Goal: Task Accomplishment & Management: Use online tool/utility

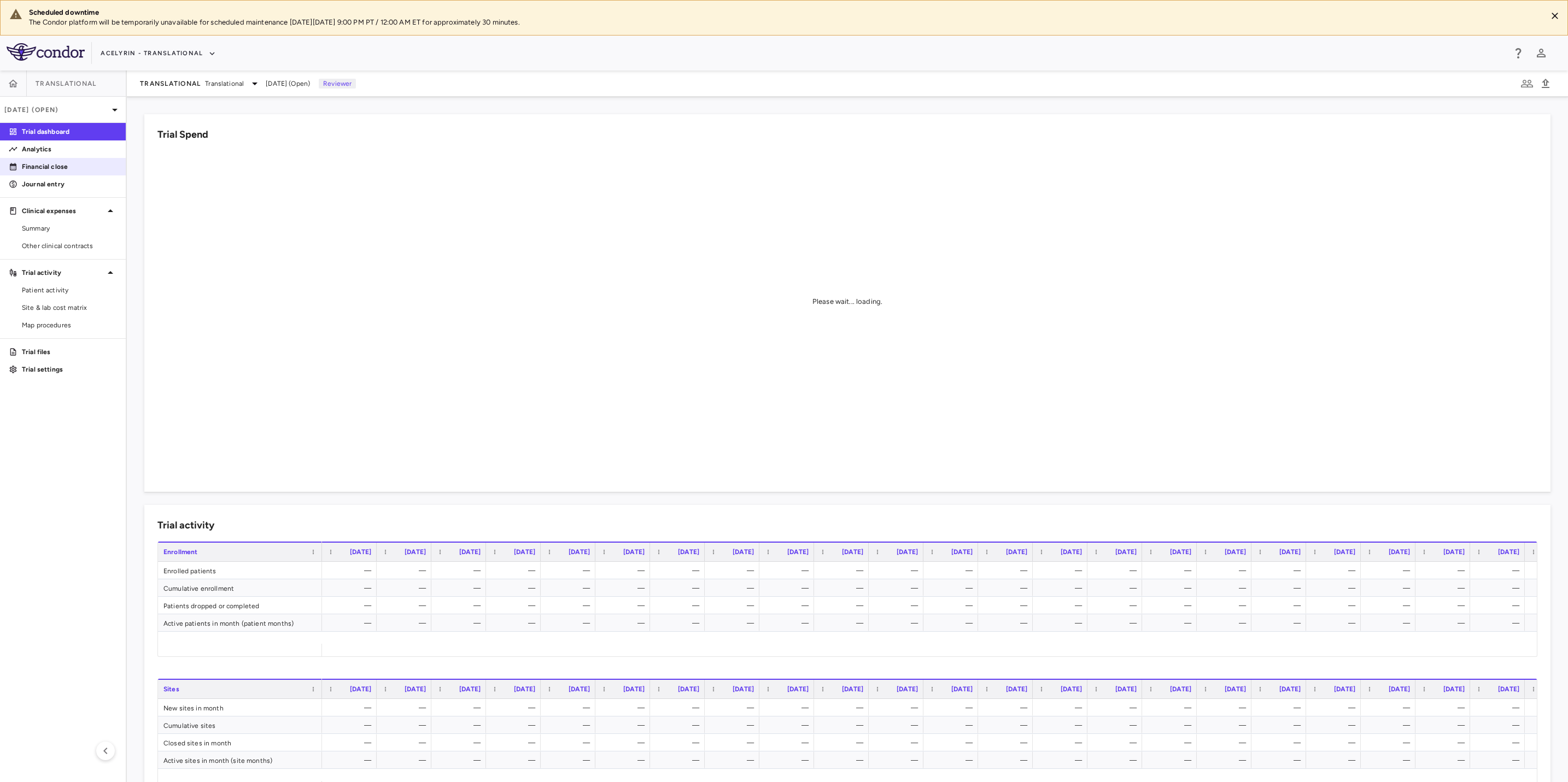
click at [32, 174] on link "Financial close" at bounding box center [63, 166] width 126 height 16
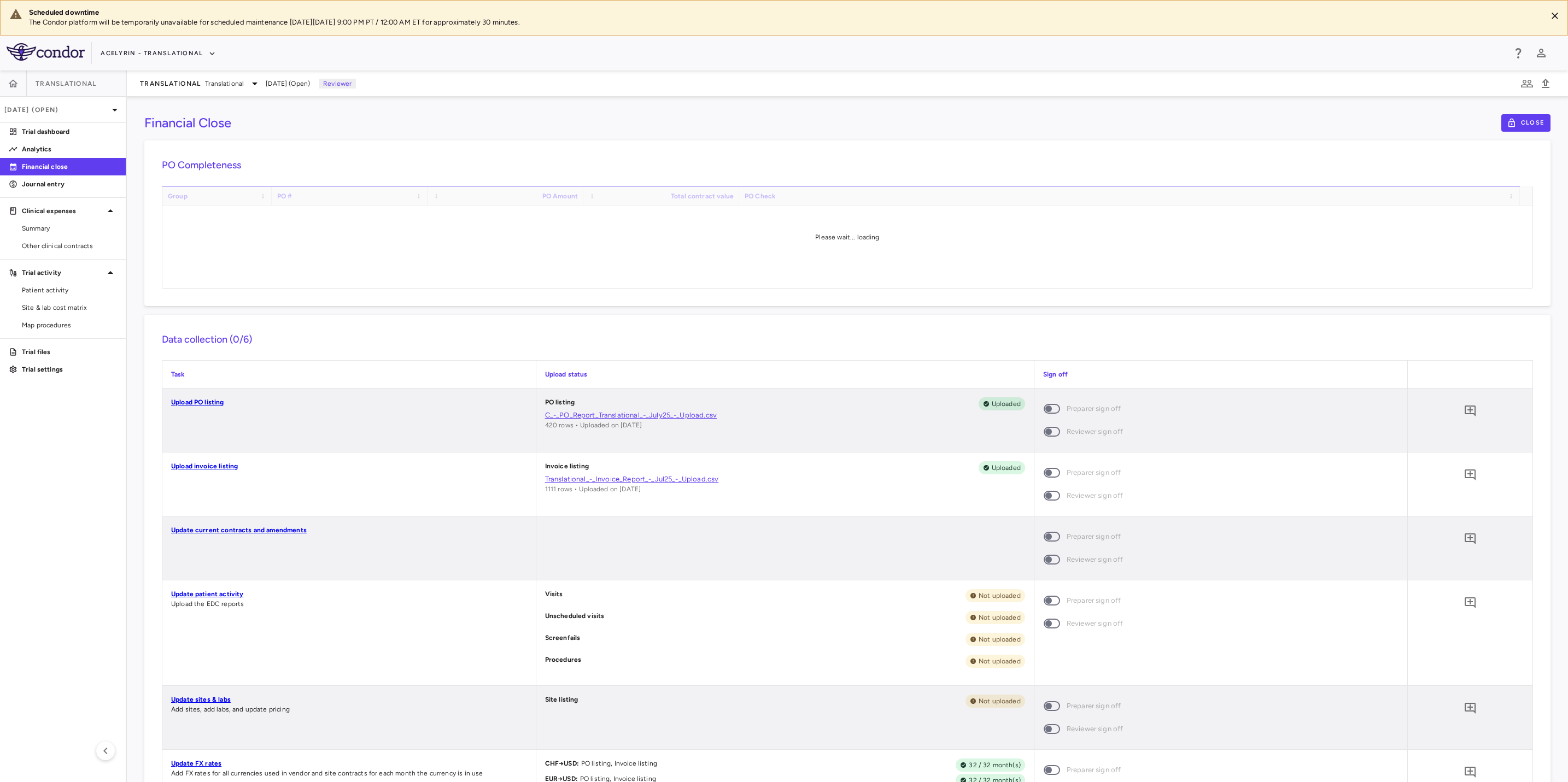
click at [305, 476] on div "Upload invoice listing" at bounding box center [349, 484] width 373 height 63
click at [71, 461] on aside "Translational Jul 2025 (Open) Trial dashboard Analytics Financial close Journal…" at bounding box center [63, 426] width 127 height 711
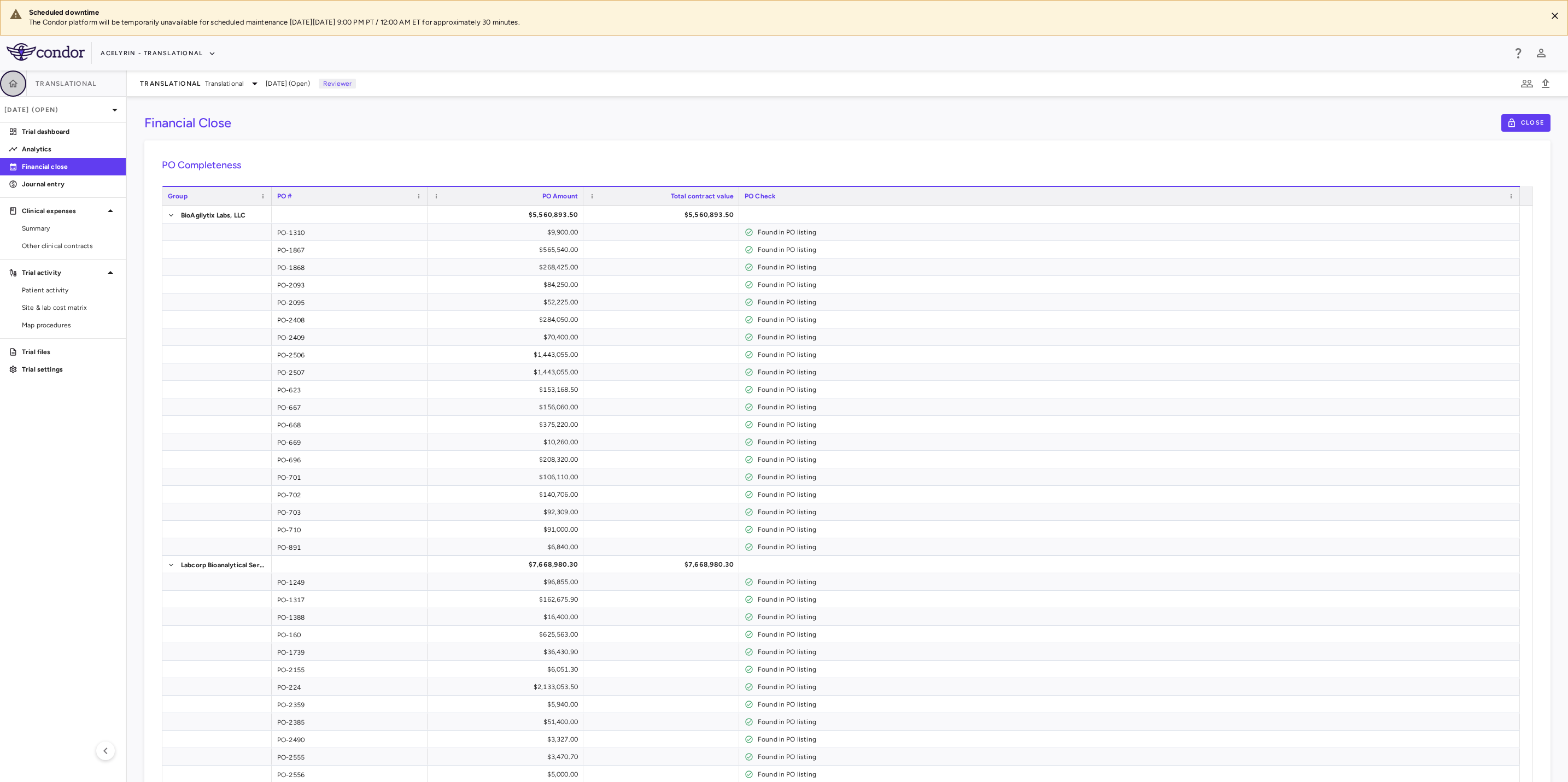
click at [12, 79] on icon "button" at bounding box center [13, 84] width 11 height 11
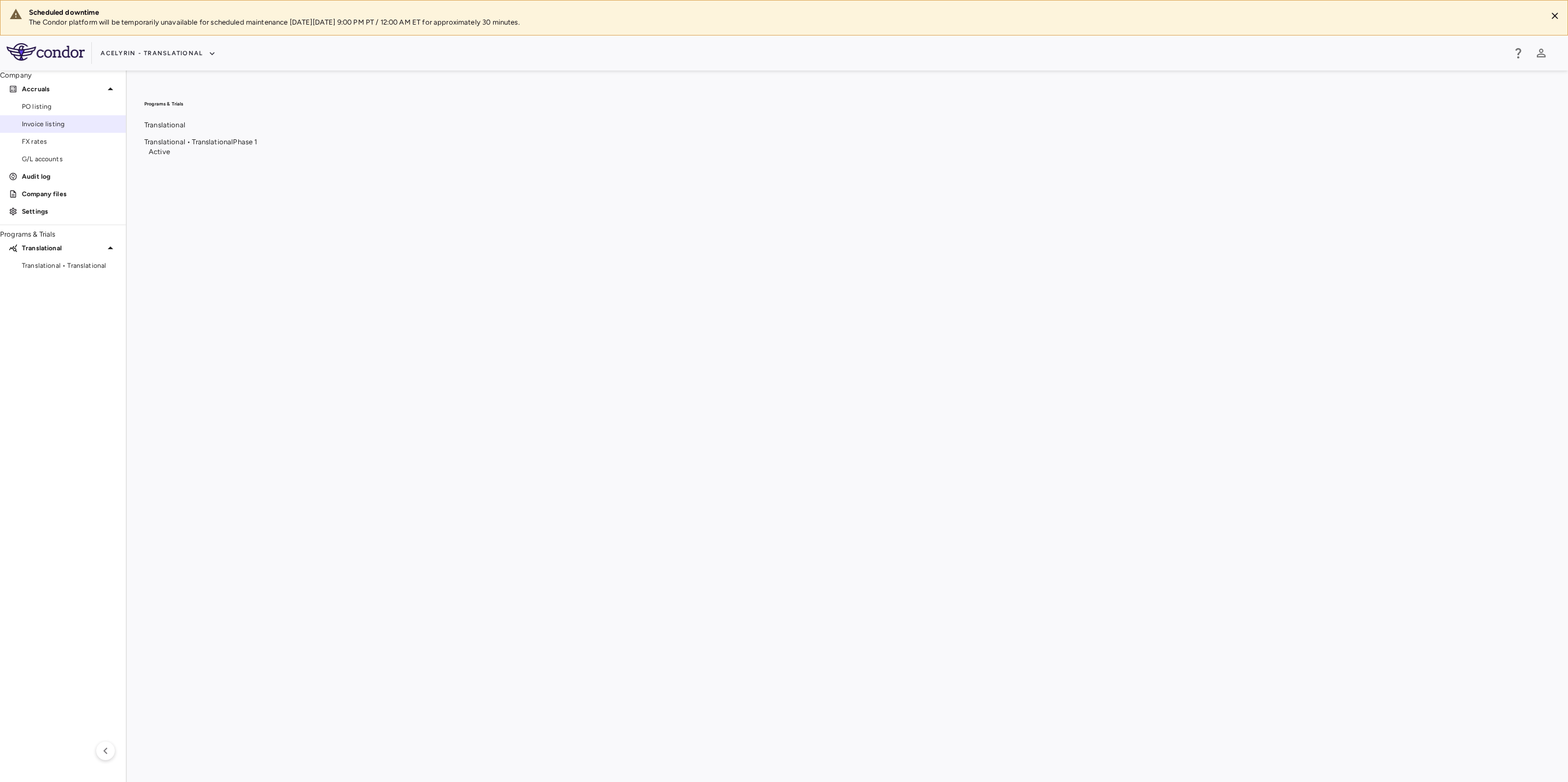
click at [45, 132] on link "Invoice listing" at bounding box center [63, 124] width 126 height 16
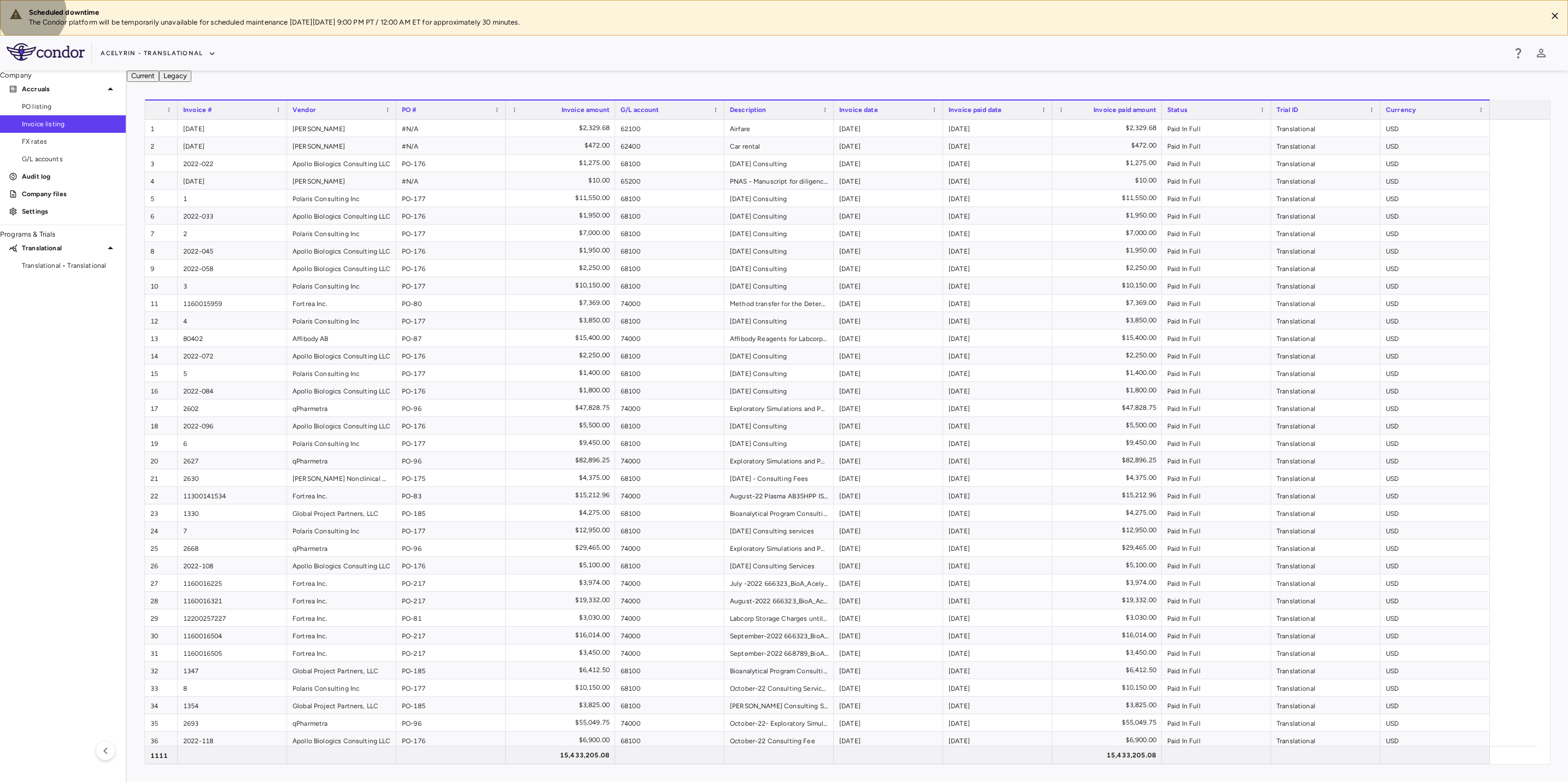
click at [191, 82] on button "Legacy" at bounding box center [175, 76] width 32 height 12
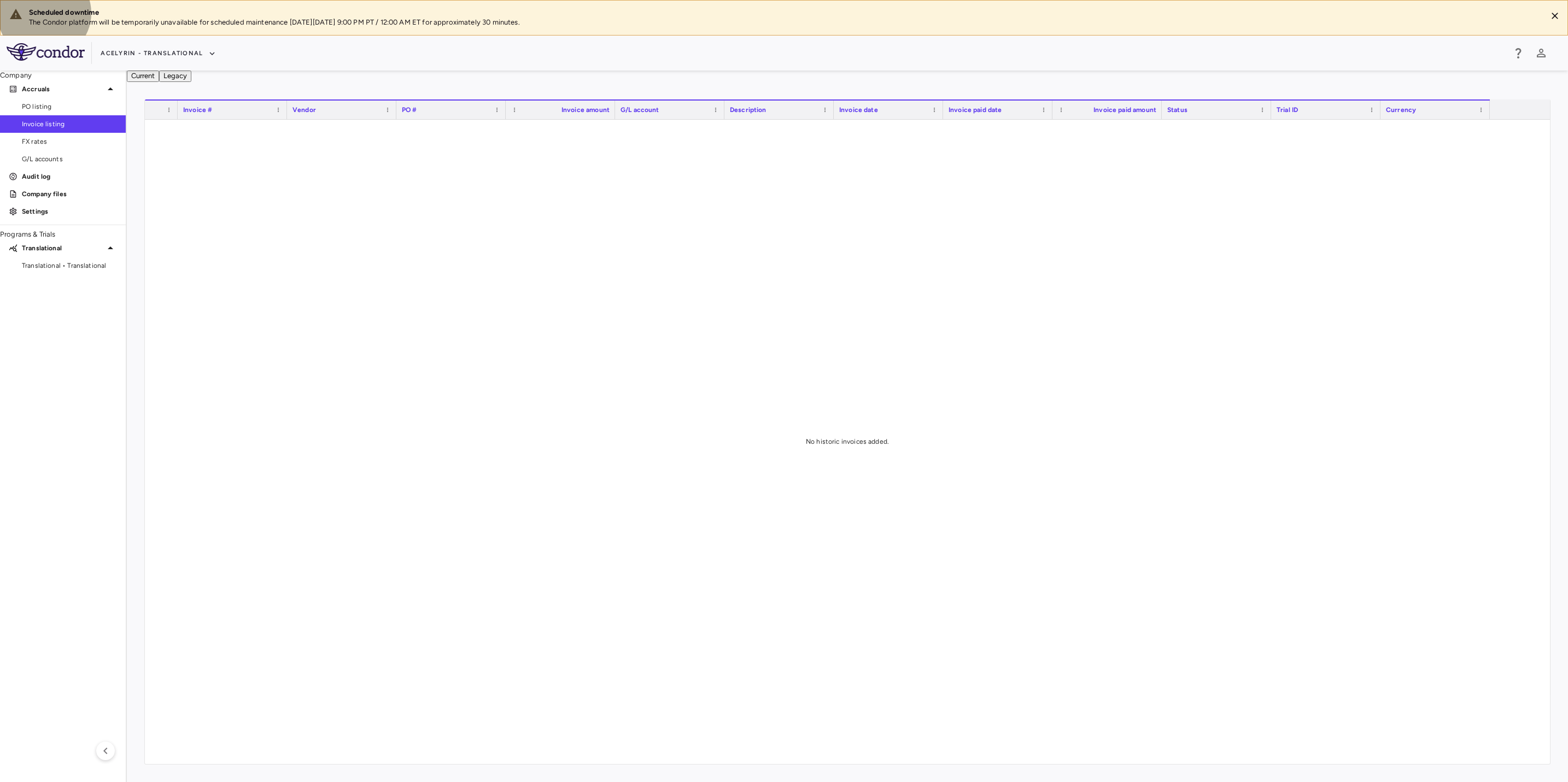
click at [159, 82] on button "Current" at bounding box center [143, 76] width 32 height 12
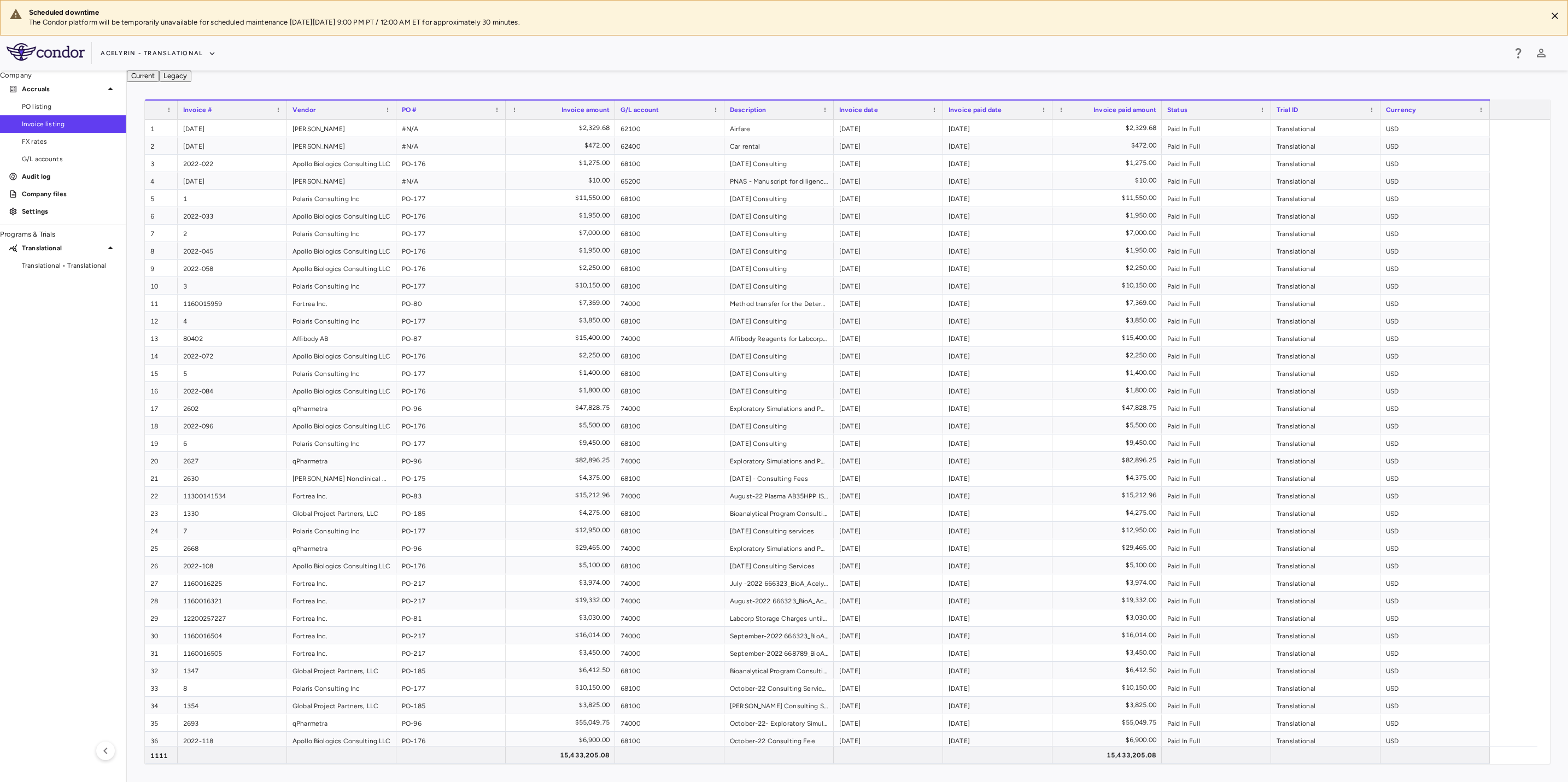
click at [34, 432] on aside "Company Accruals PO listing Invoice listing FX rates G/L accounts Audit log Com…" at bounding box center [63, 426] width 127 height 711
drag, startPoint x: 728, startPoint y: 56, endPoint x: 785, endPoint y: 56, distance: 57.0
click at [732, 56] on div "Acelyrin - Translational" at bounding box center [802, 54] width 1404 height 18
drag, startPoint x: 875, startPoint y: 49, endPoint x: 778, endPoint y: 55, distance: 97.2
click at [840, 54] on div "Acelyrin - Translational" at bounding box center [802, 54] width 1404 height 18
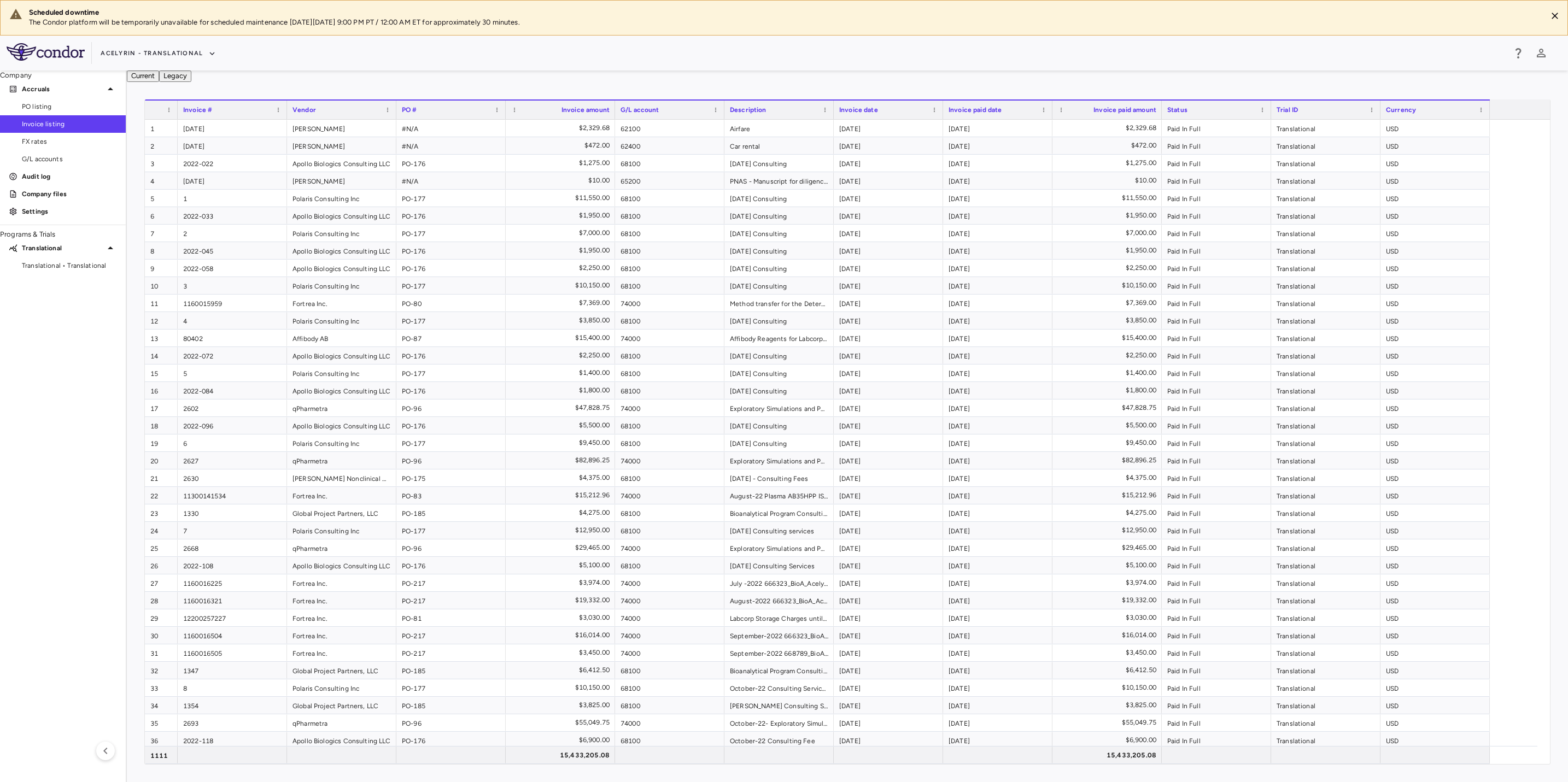
drag, startPoint x: 673, startPoint y: 55, endPoint x: 748, endPoint y: 51, distance: 75.1
click at [678, 54] on div "Acelyrin - Translational" at bounding box center [802, 54] width 1404 height 18
drag, startPoint x: 753, startPoint y: 51, endPoint x: 861, endPoint y: 55, distance: 108.1
click at [783, 53] on div "Acelyrin - Translational" at bounding box center [802, 54] width 1404 height 18
drag, startPoint x: 871, startPoint y: 55, endPoint x: 864, endPoint y: 55, distance: 7.0
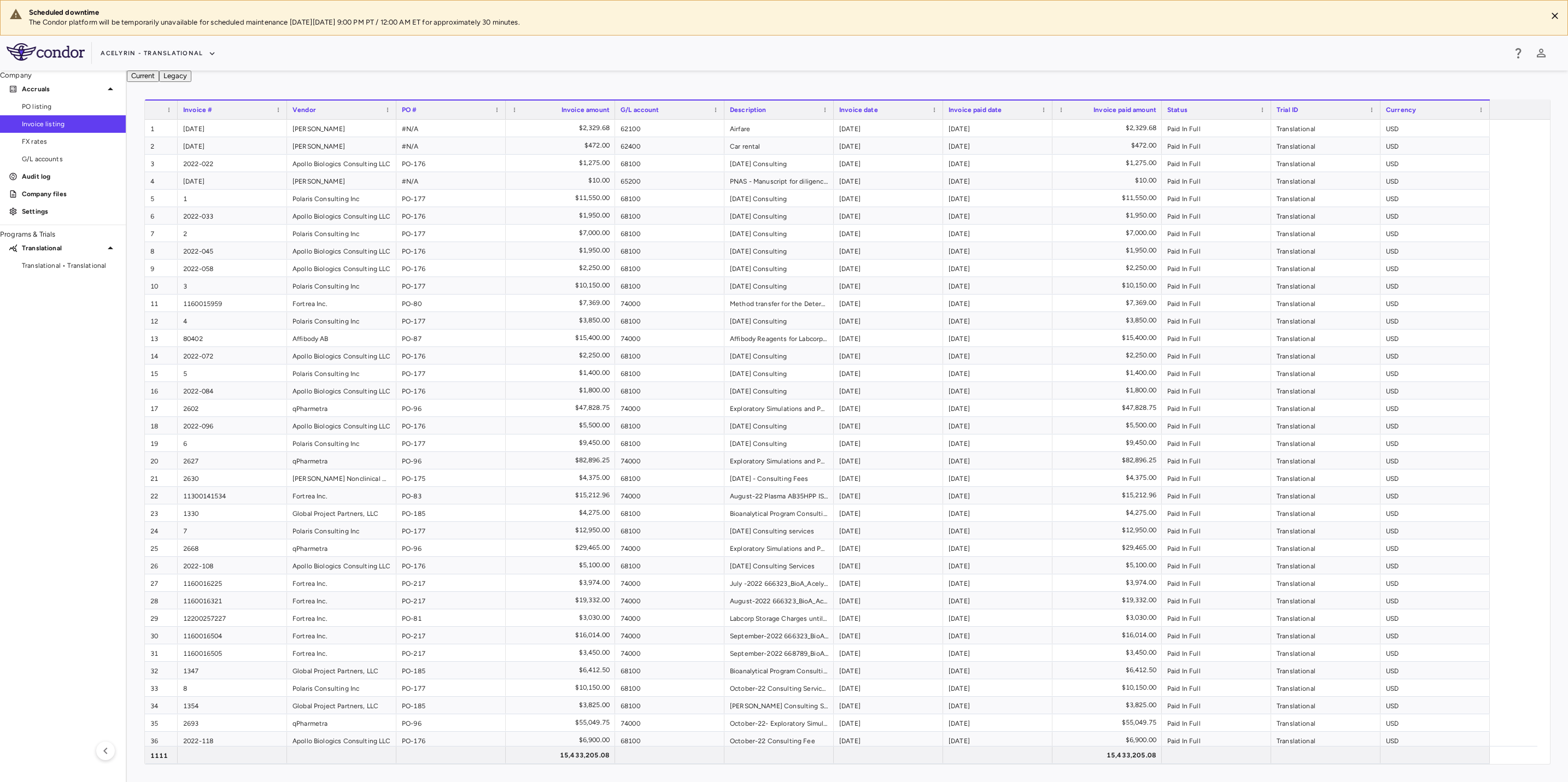
click at [864, 55] on div "Acelyrin - Translational" at bounding box center [802, 54] width 1404 height 18
drag, startPoint x: 644, startPoint y: 54, endPoint x: 773, endPoint y: 54, distance: 129.0
click at [647, 54] on div "Acelyrin - Translational" at bounding box center [802, 54] width 1404 height 18
drag, startPoint x: 773, startPoint y: 54, endPoint x: 842, endPoint y: 61, distance: 69.4
click at [776, 54] on div "Acelyrin - Translational" at bounding box center [802, 54] width 1404 height 18
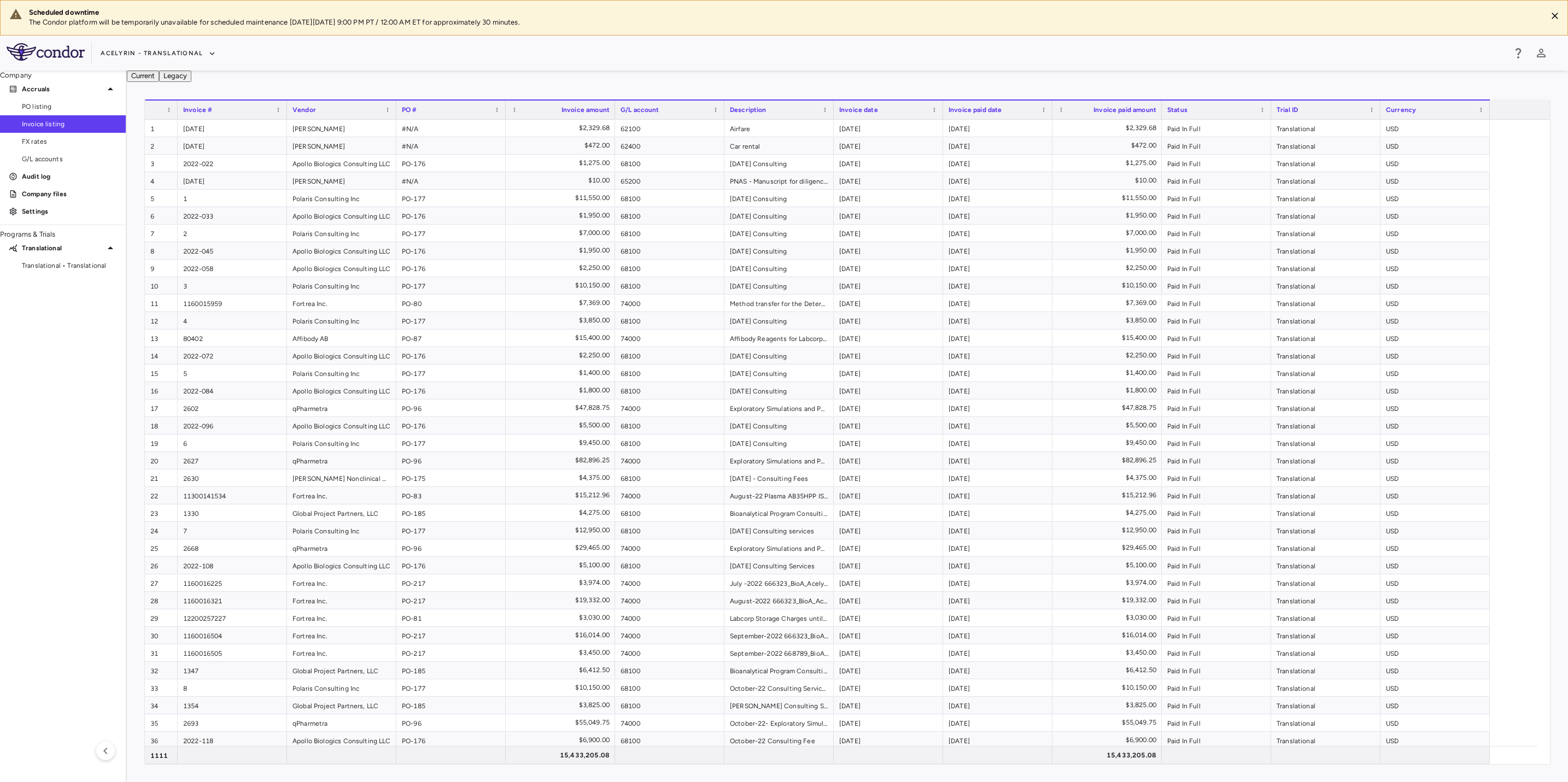
click at [842, 61] on div "Acelyrin - Translational" at bounding box center [802, 54] width 1404 height 18
click at [697, 53] on div "Acelyrin - Translational" at bounding box center [802, 54] width 1404 height 18
click at [7, 497] on aside "Company Accruals PO listing Invoice listing FX rates G/L accounts Audit log Com…" at bounding box center [63, 426] width 127 height 711
click at [66, 421] on aside "Company Accruals PO listing Invoice listing FX rates G/L accounts Audit log Com…" at bounding box center [63, 426] width 127 height 711
